Goal: Find specific page/section: Find specific page/section

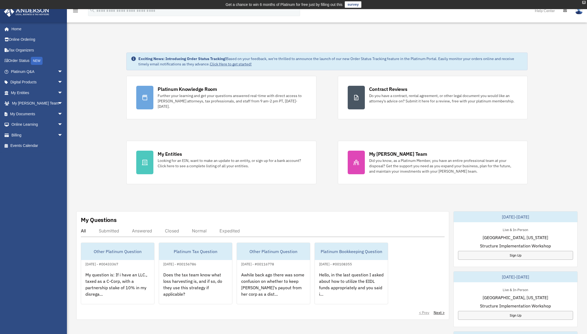
click at [584, 2] on div "X" at bounding box center [583, 2] width 3 height 3
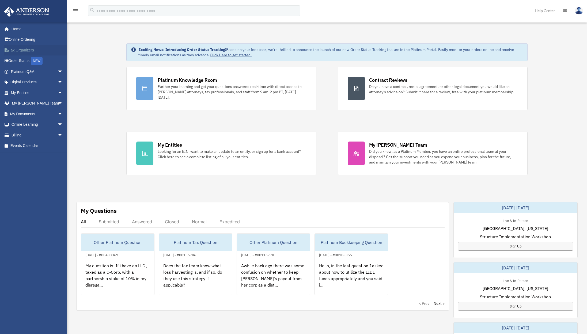
click at [26, 51] on link "Tax Organizers" at bounding box center [37, 50] width 67 height 11
click at [22, 48] on link "Tax Organizers" at bounding box center [37, 50] width 67 height 11
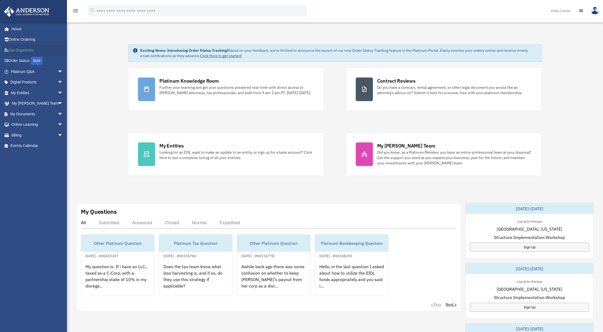
click at [22, 50] on link "Tax Organizers" at bounding box center [37, 50] width 67 height 11
